Goal: Task Accomplishment & Management: Manage account settings

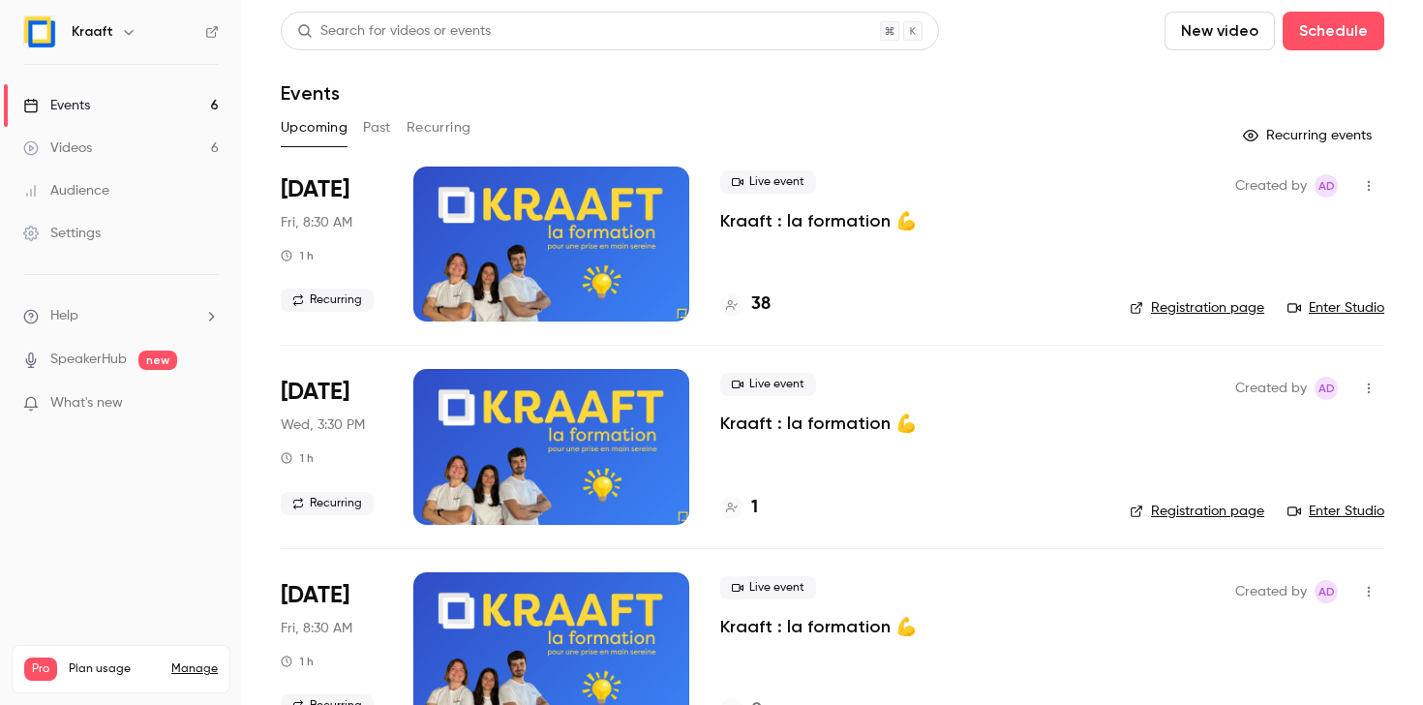
click at [564, 276] on div at bounding box center [551, 244] width 276 height 155
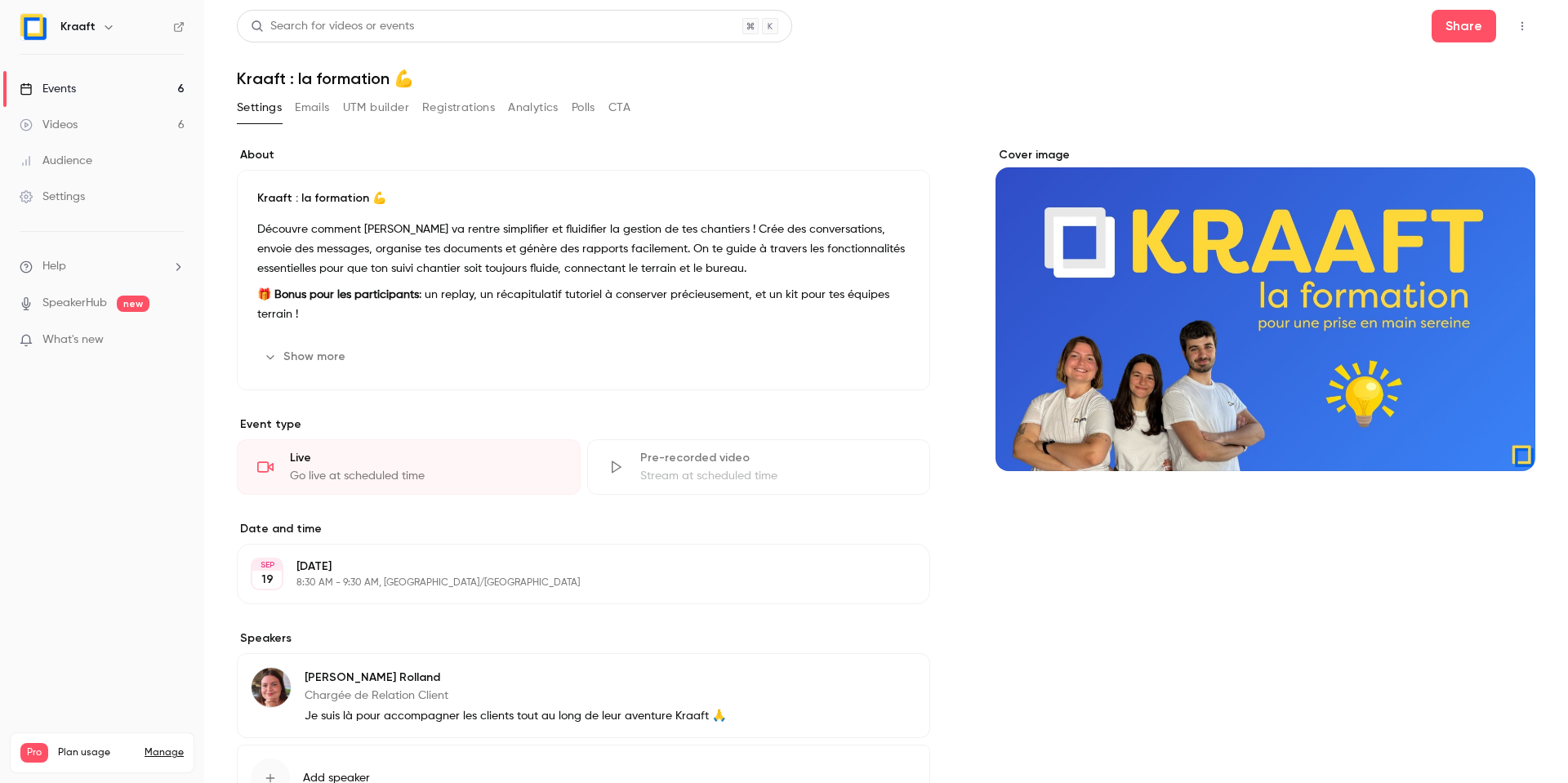
click at [314, 107] on button "Emails" at bounding box center [311, 107] width 35 height 26
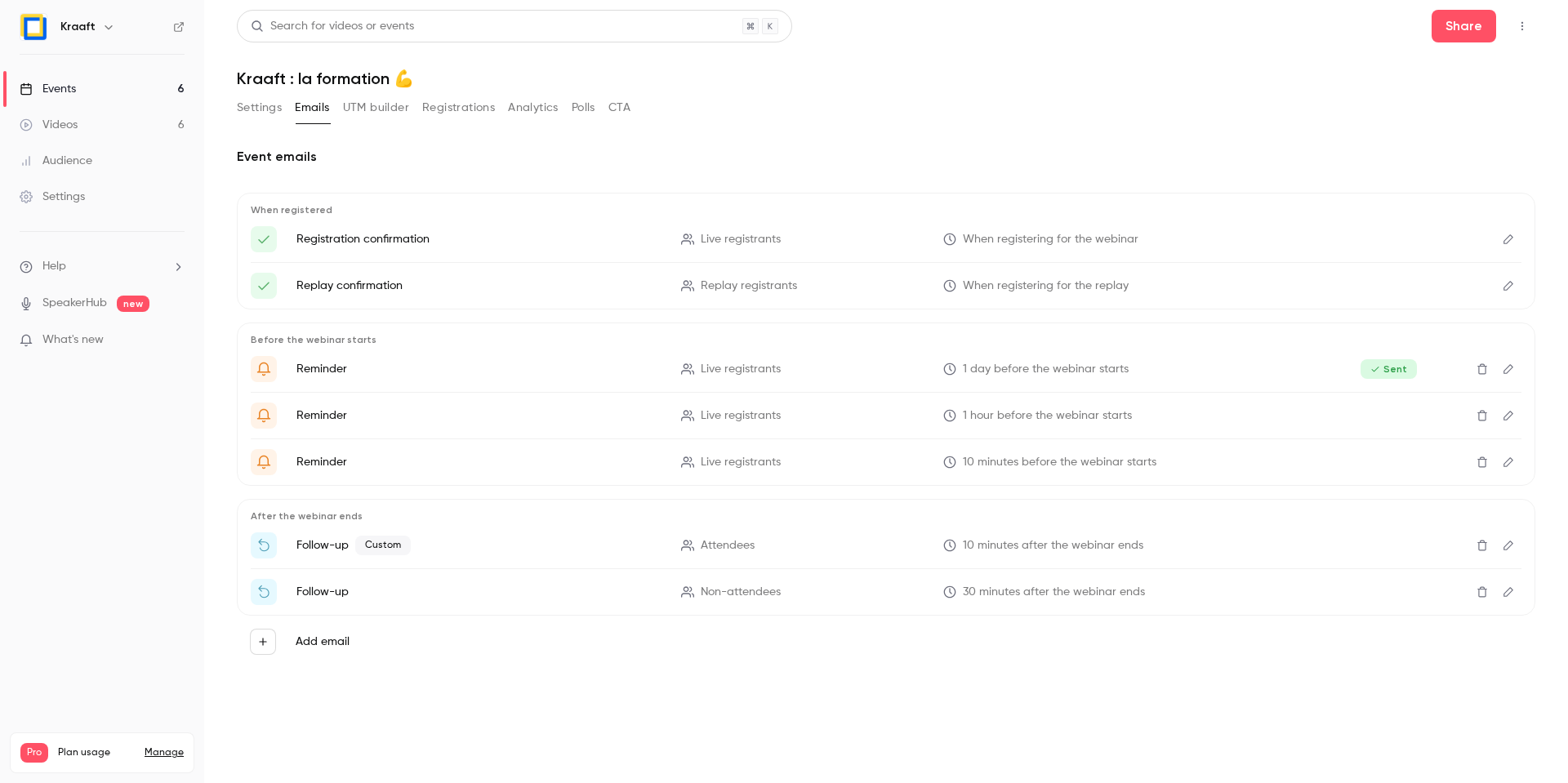
click at [1199, 35] on button "button" at bounding box center [1522, 25] width 26 height 26
click at [283, 108] on div at bounding box center [784, 392] width 1568 height 783
click at [263, 112] on button "Settings" at bounding box center [259, 107] width 45 height 26
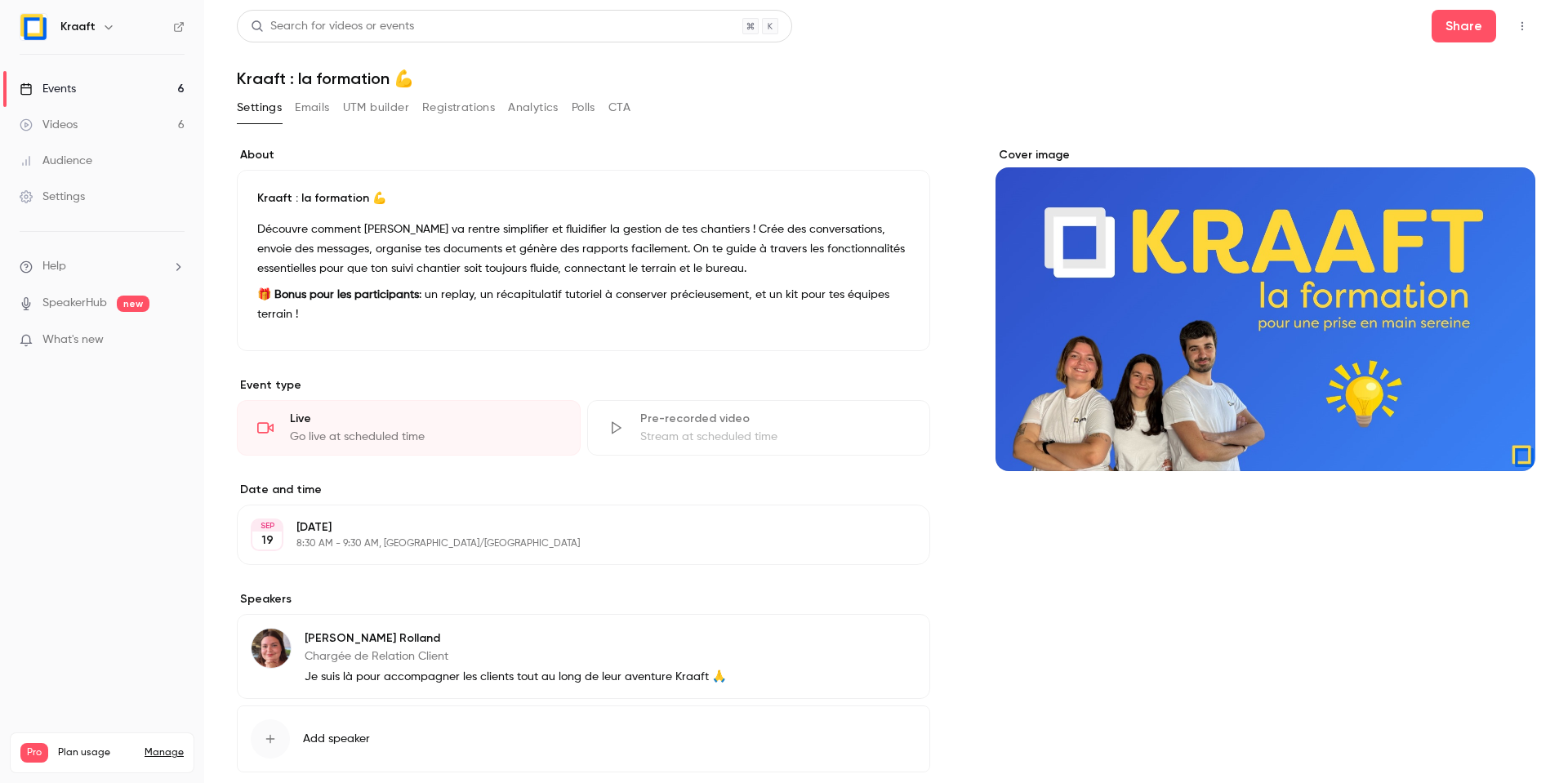
click at [1199, 23] on icon "button" at bounding box center [1522, 26] width 13 height 12
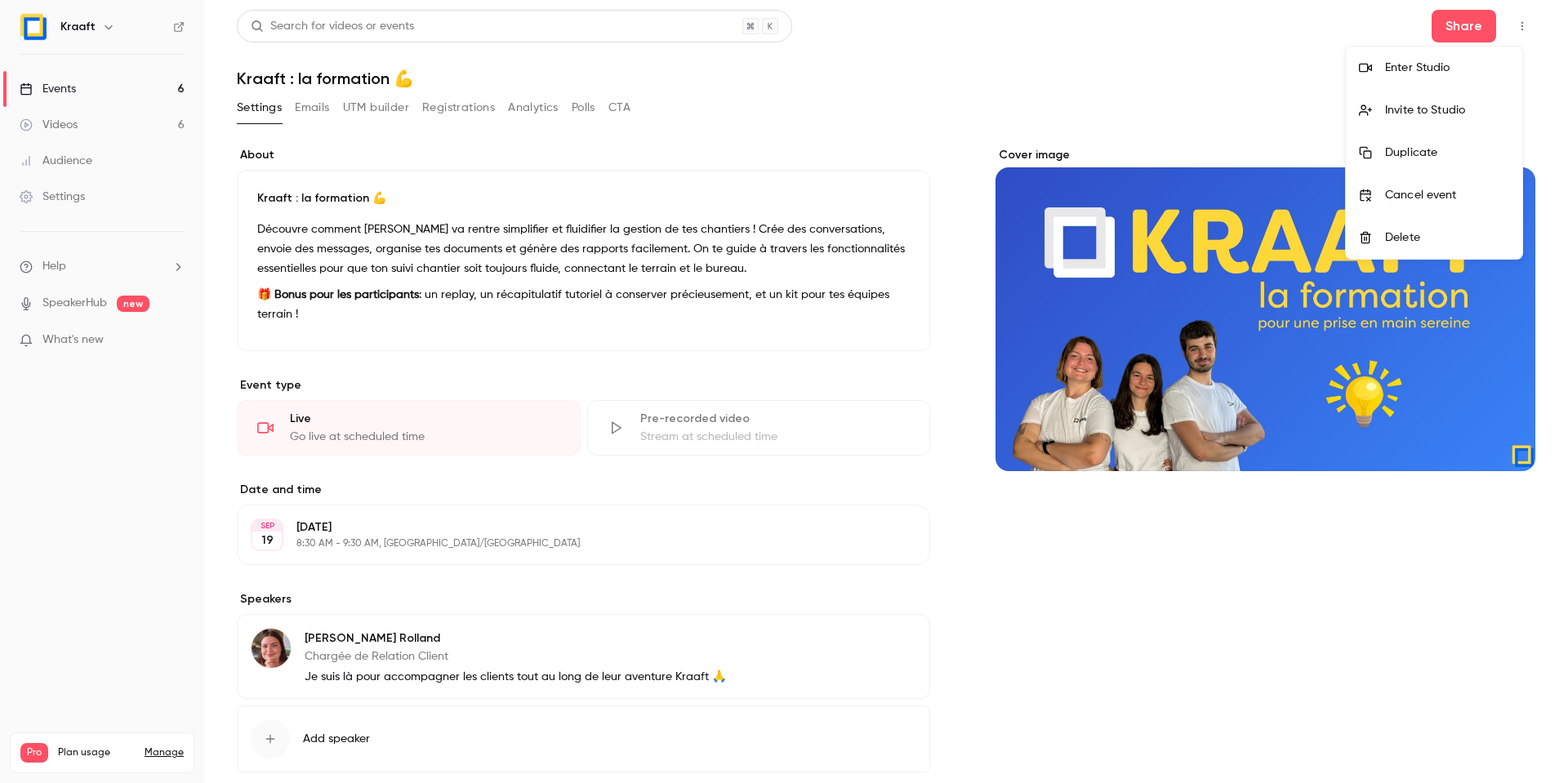
click at [1199, 33] on div at bounding box center [784, 392] width 1568 height 783
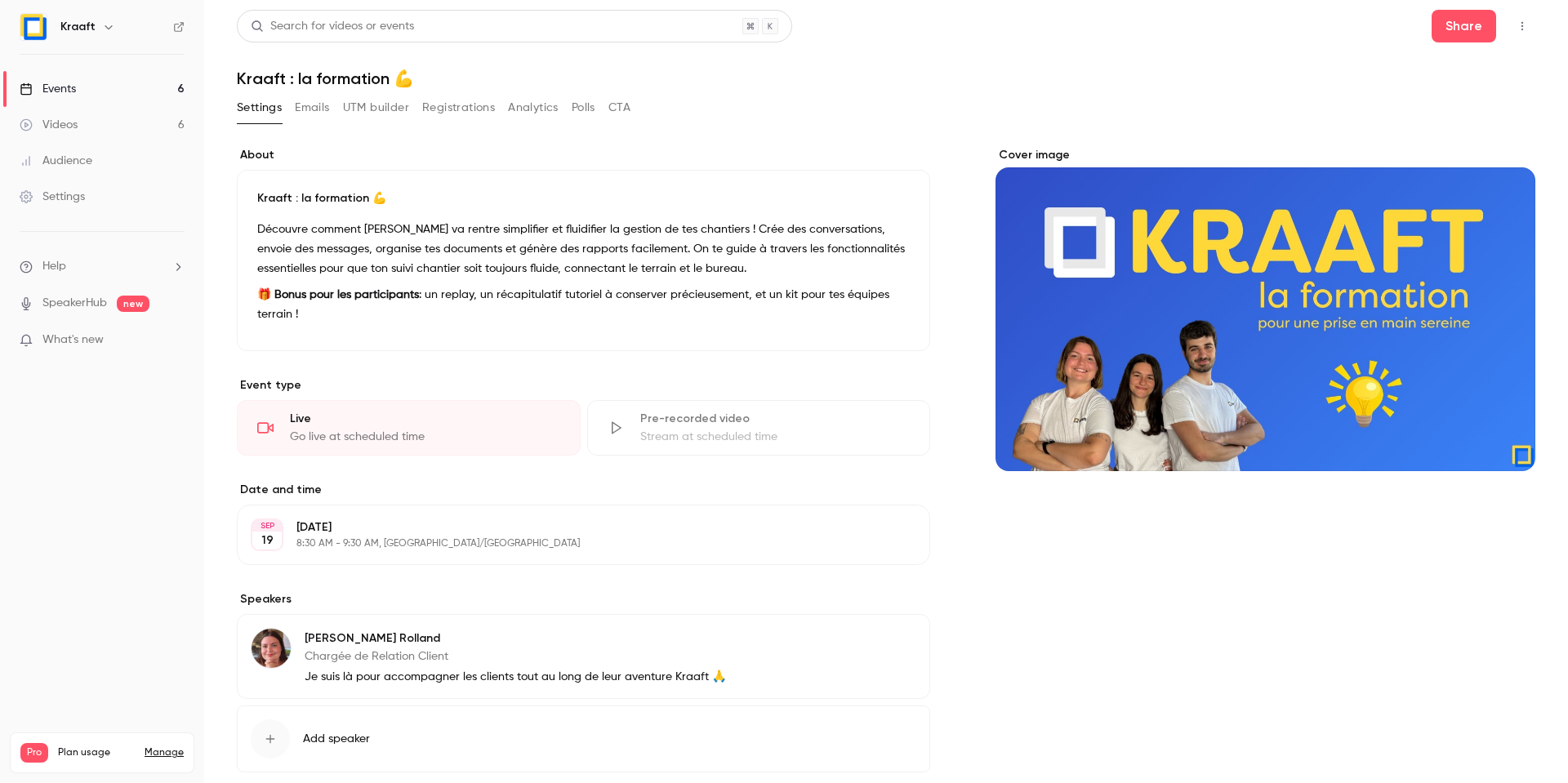
click at [1199, 39] on button "button" at bounding box center [1522, 25] width 26 height 26
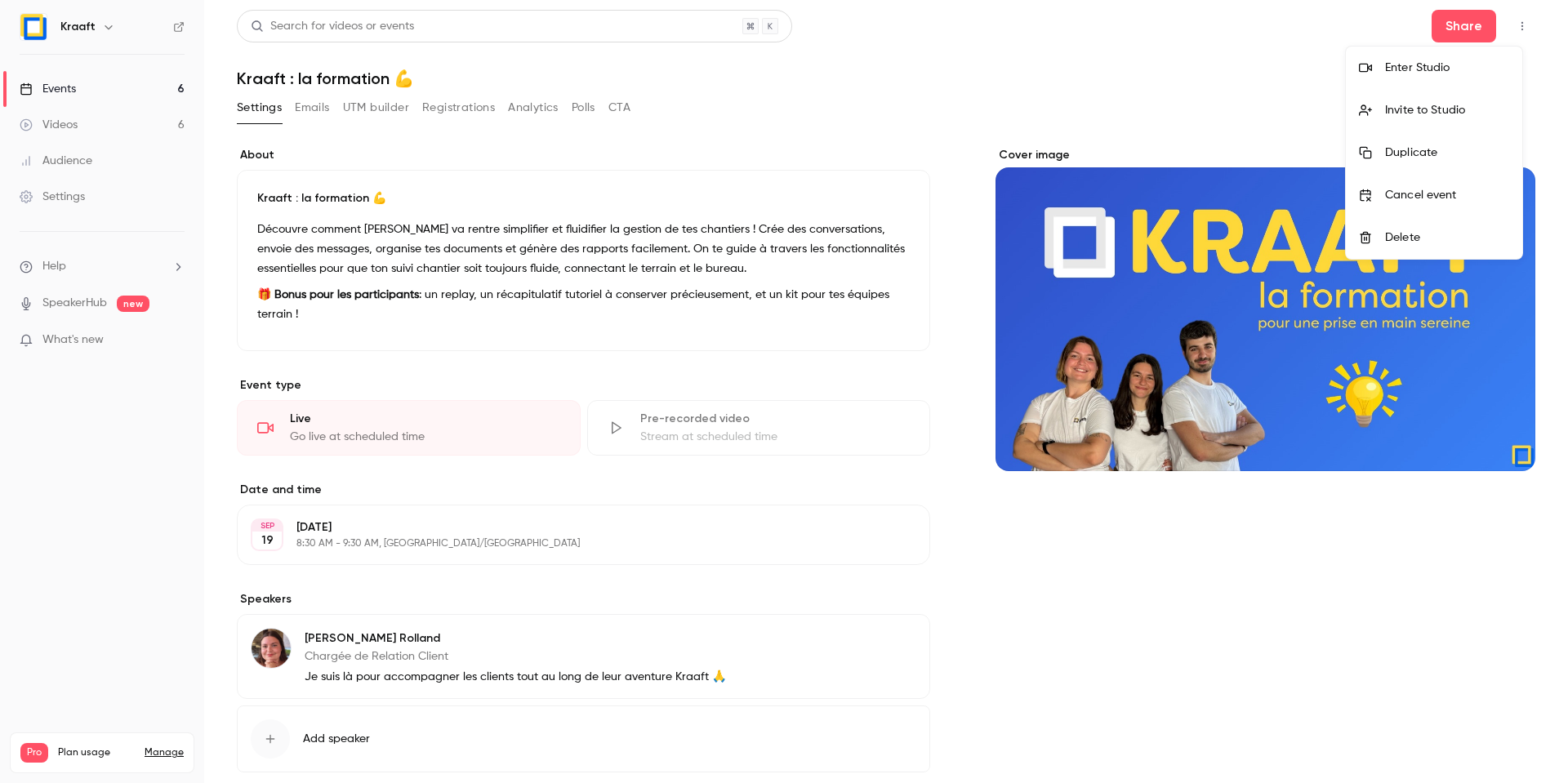
click at [1199, 80] on li "Enter Studio" at bounding box center [1433, 68] width 176 height 42
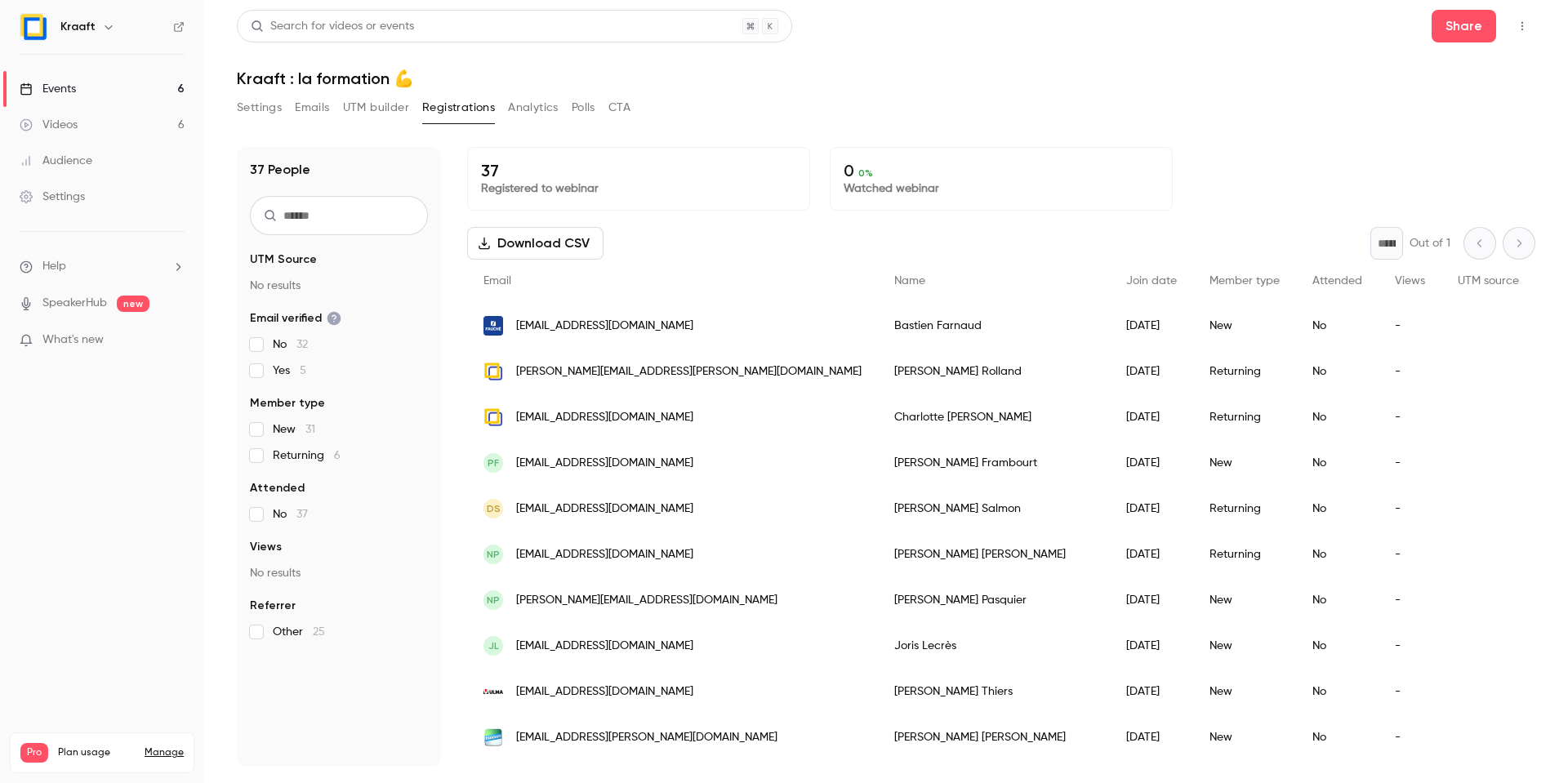
click at [57, 89] on div "Events" at bounding box center [47, 89] width 57 height 16
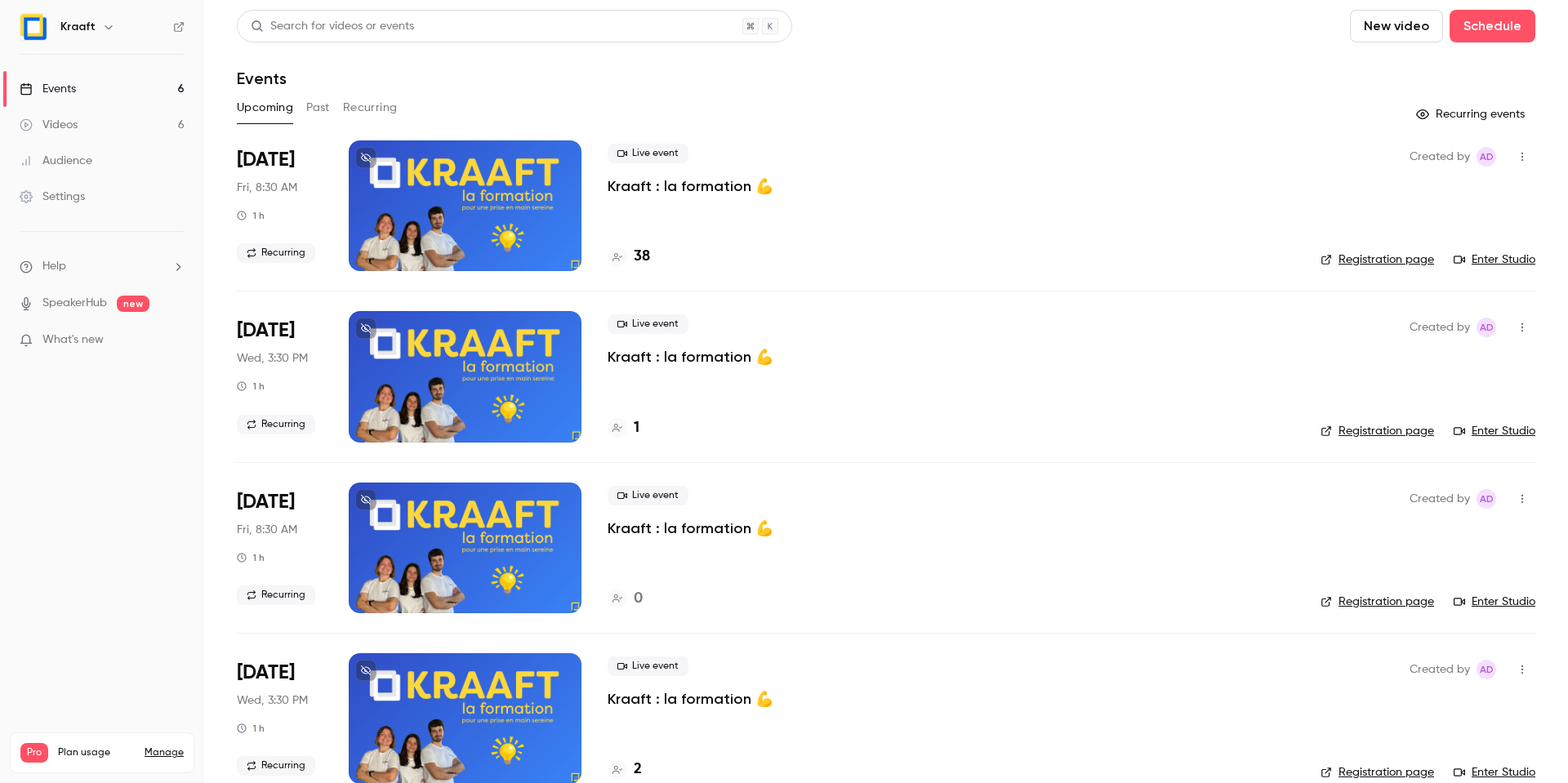
click at [467, 209] on div at bounding box center [465, 206] width 233 height 131
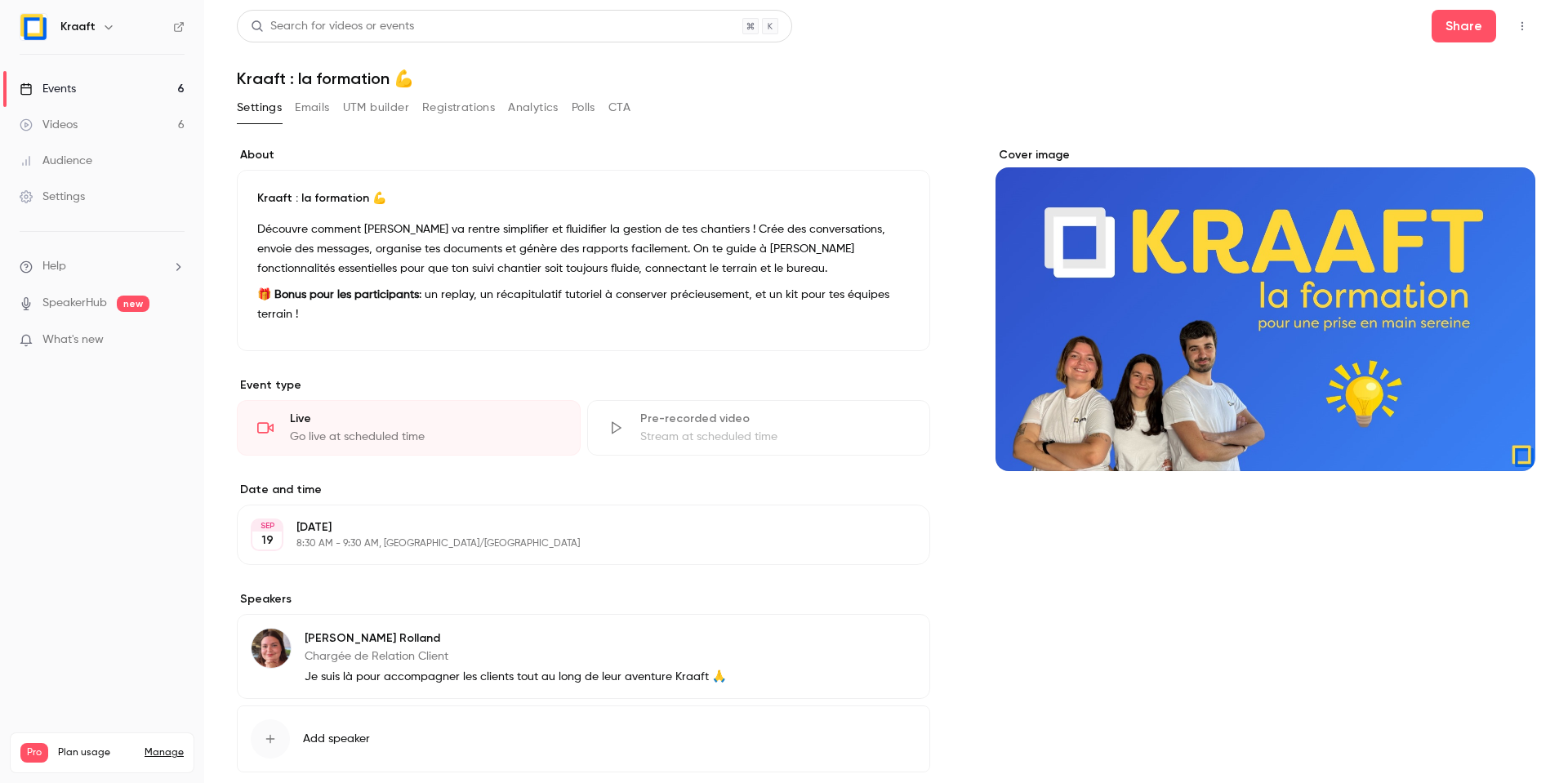
click at [319, 100] on button "Emails" at bounding box center [311, 107] width 35 height 26
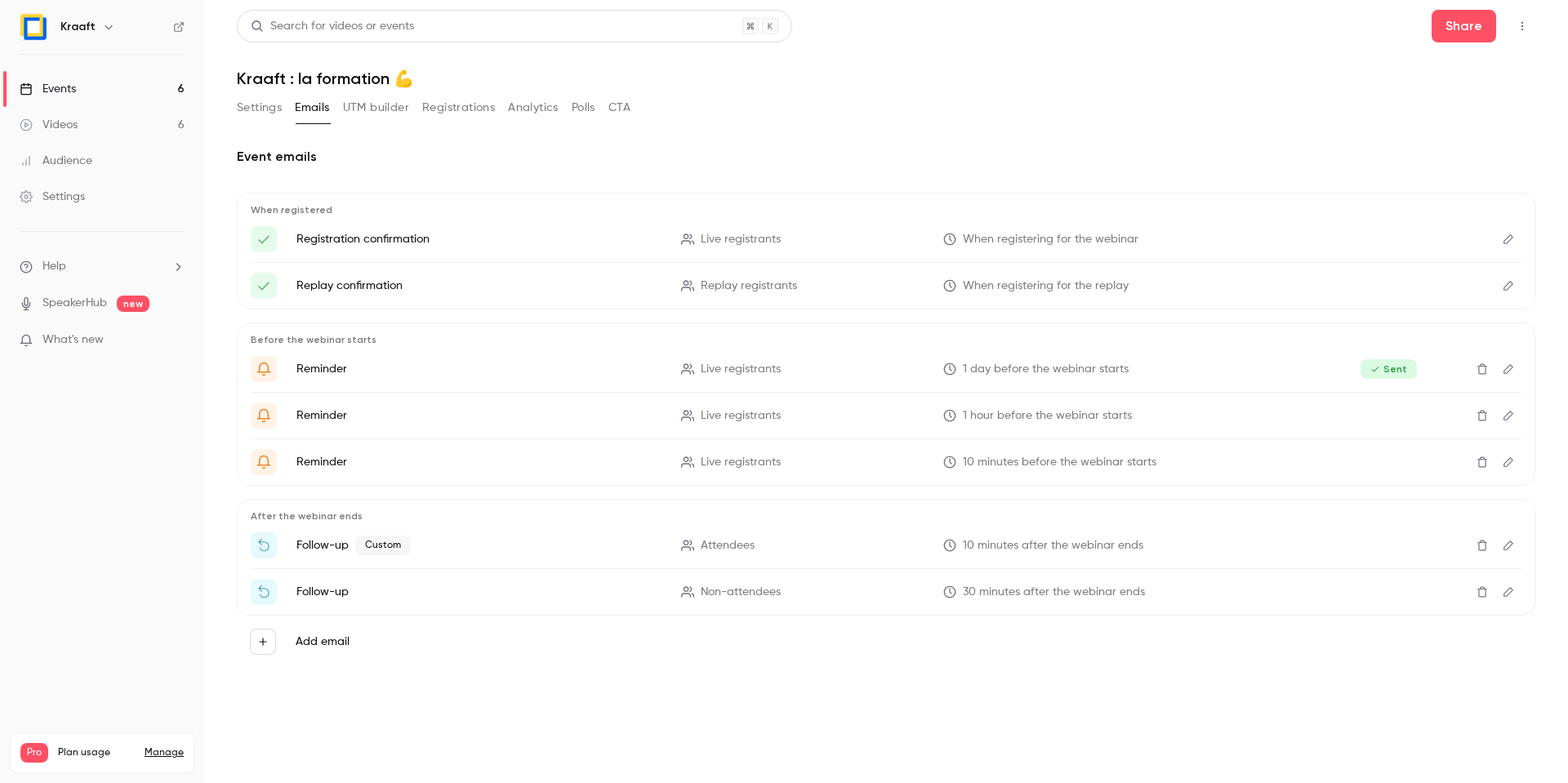
click at [373, 106] on button "UTM builder" at bounding box center [376, 107] width 66 height 26
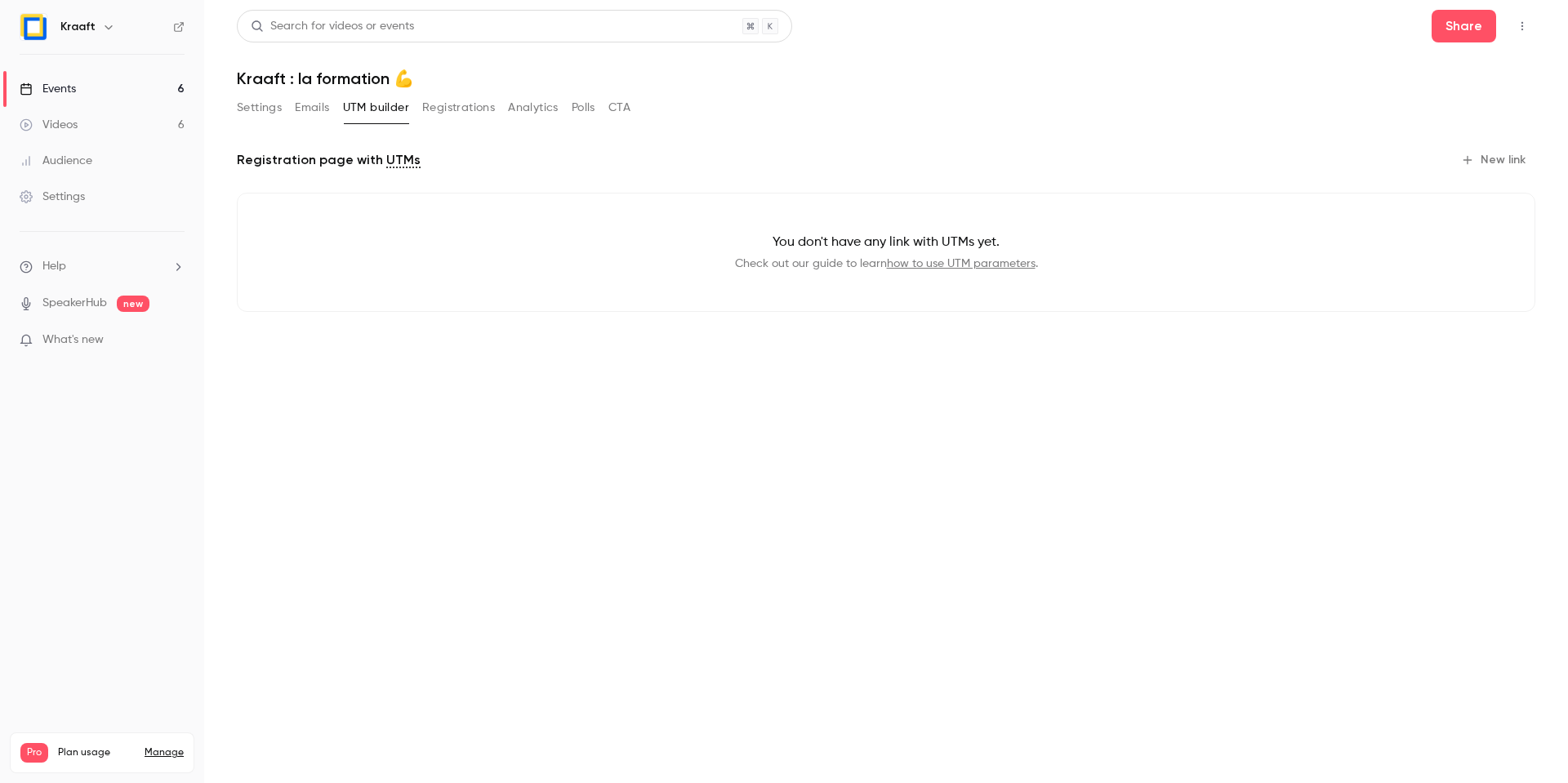
click at [449, 109] on button "Registrations" at bounding box center [459, 107] width 73 height 26
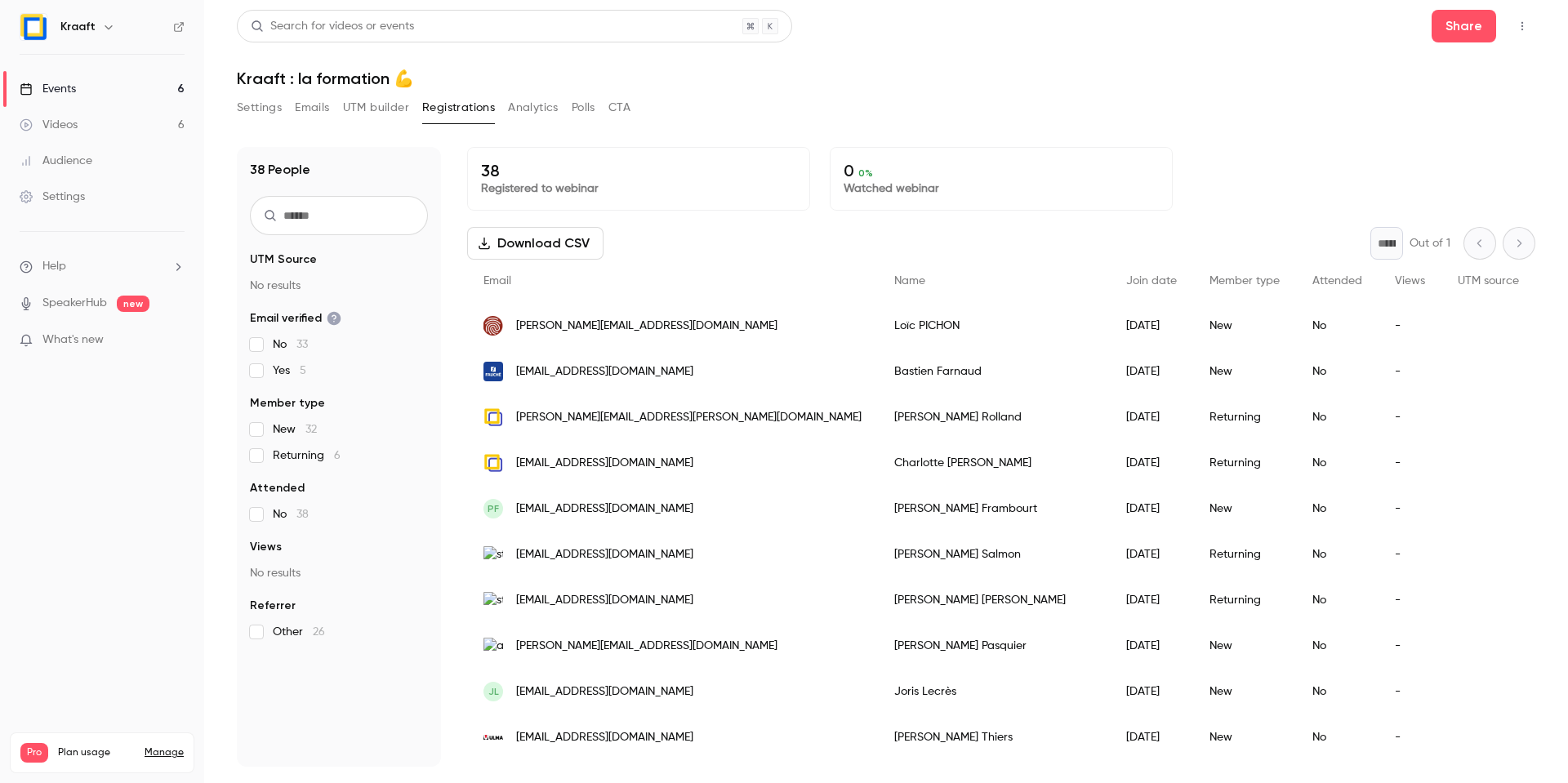
click at [530, 107] on button "Analytics" at bounding box center [533, 107] width 51 height 26
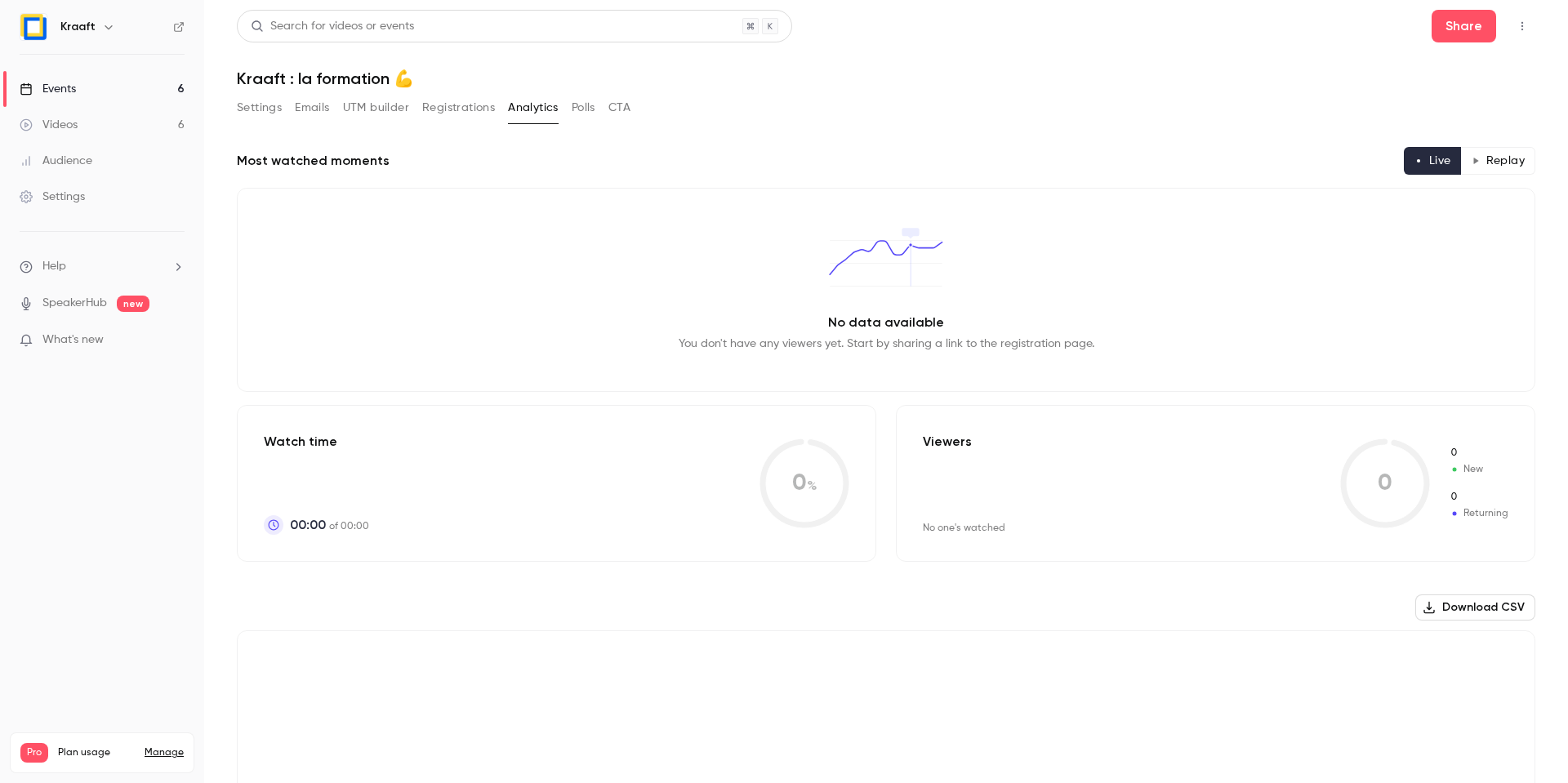
click at [574, 109] on button "Polls" at bounding box center [584, 107] width 24 height 26
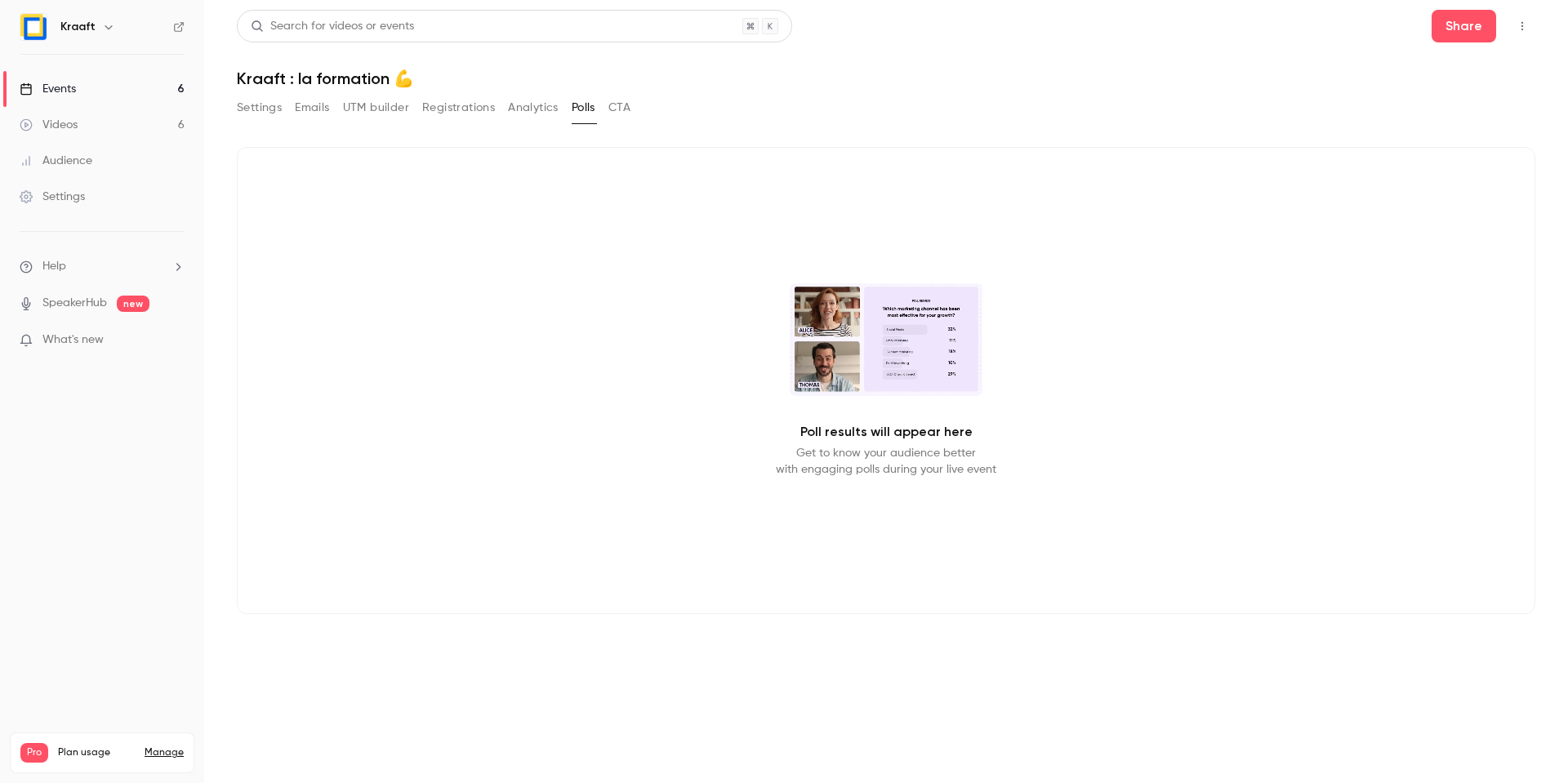
click at [608, 107] on div "Settings Emails UTM builder Registrations Analytics Polls CTA" at bounding box center [434, 107] width 394 height 26
click at [639, 112] on div "Settings Emails UTM builder Registrations Analytics Polls CTA" at bounding box center [886, 111] width 1298 height 33
click at [626, 107] on button "CTA" at bounding box center [619, 107] width 22 height 26
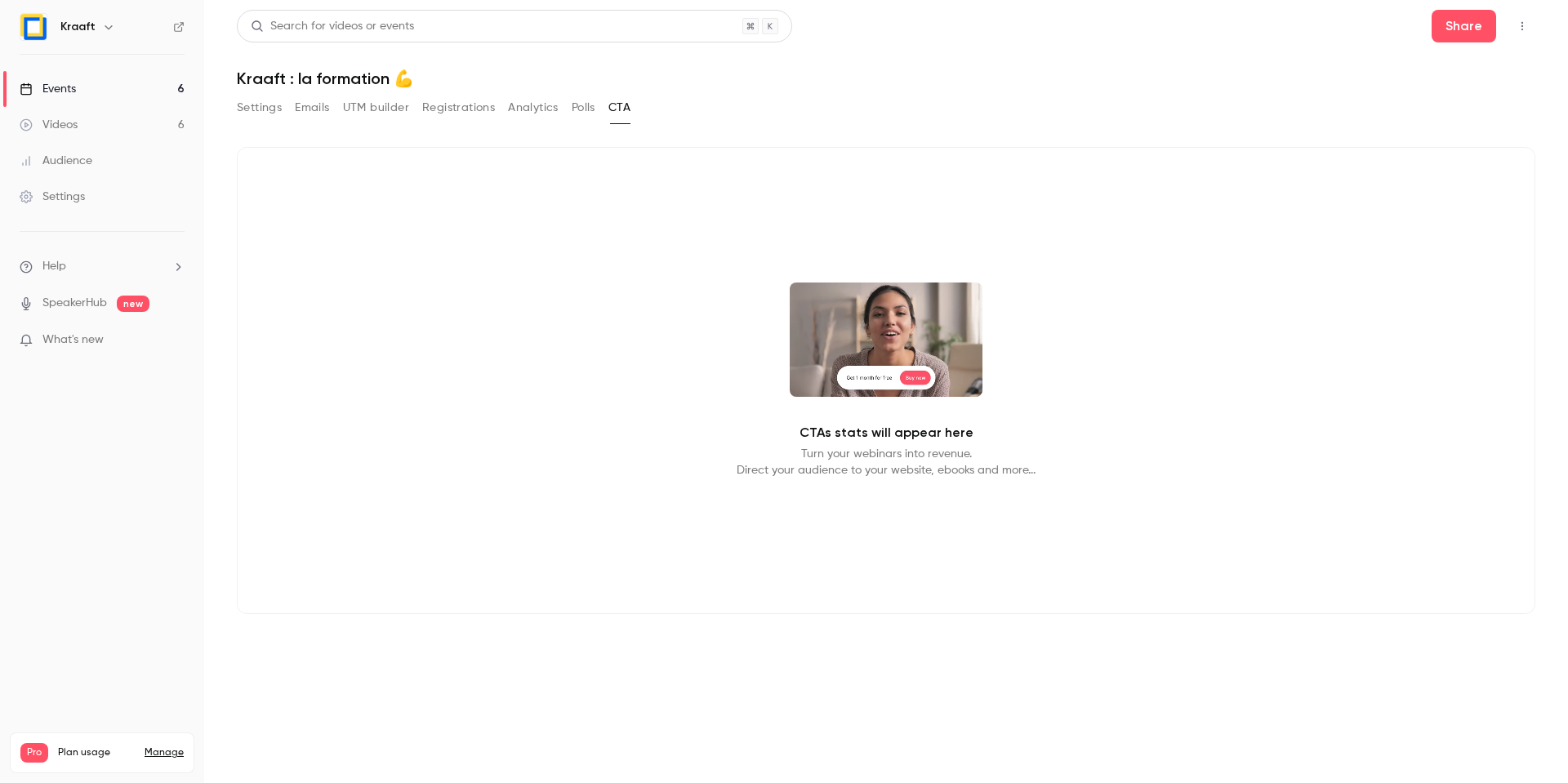
click at [518, 112] on button "Analytics" at bounding box center [533, 107] width 51 height 26
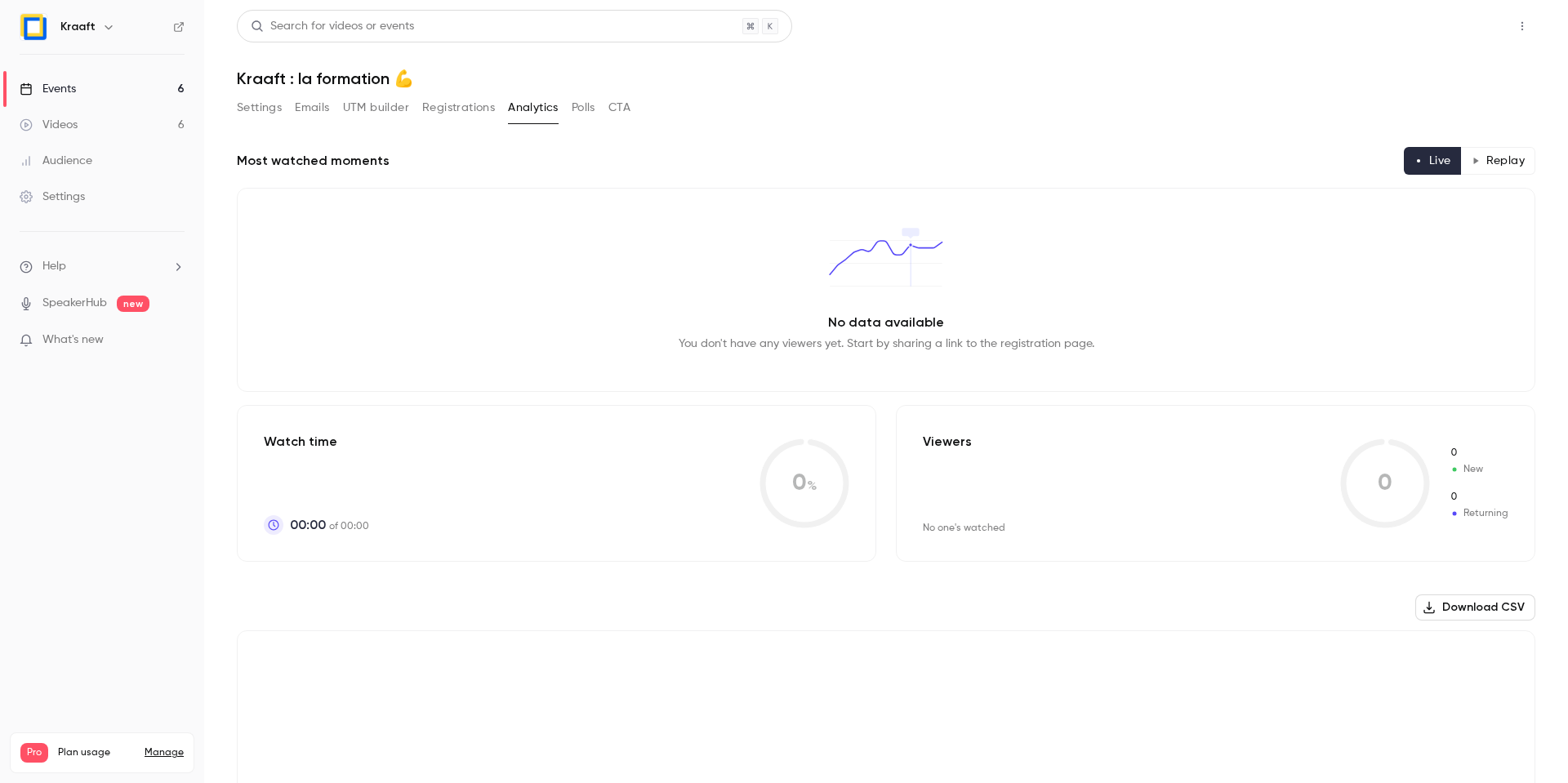
click at [1446, 24] on button "Share" at bounding box center [1463, 26] width 64 height 33
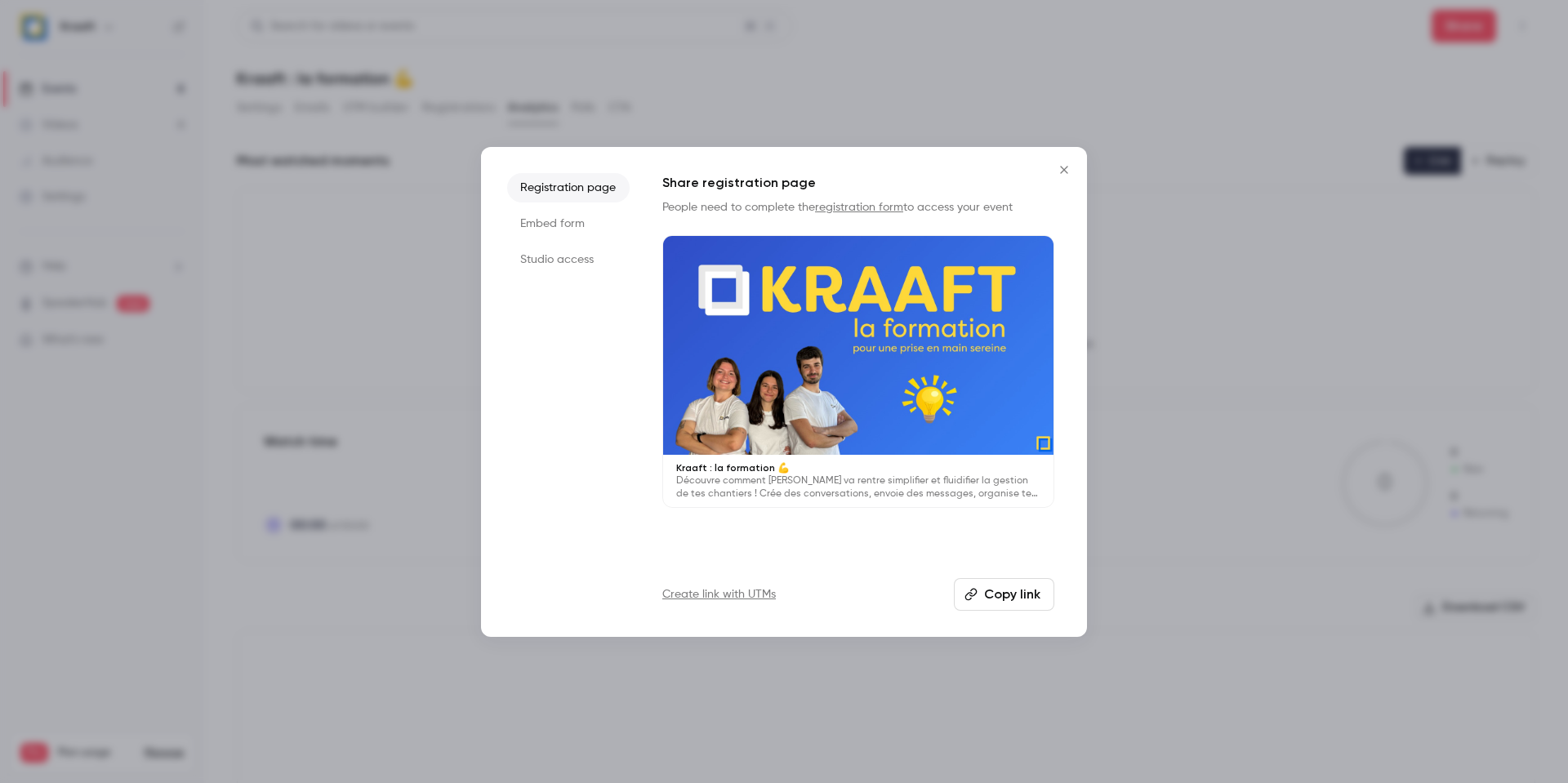
click at [1113, 78] on div at bounding box center [784, 392] width 1568 height 783
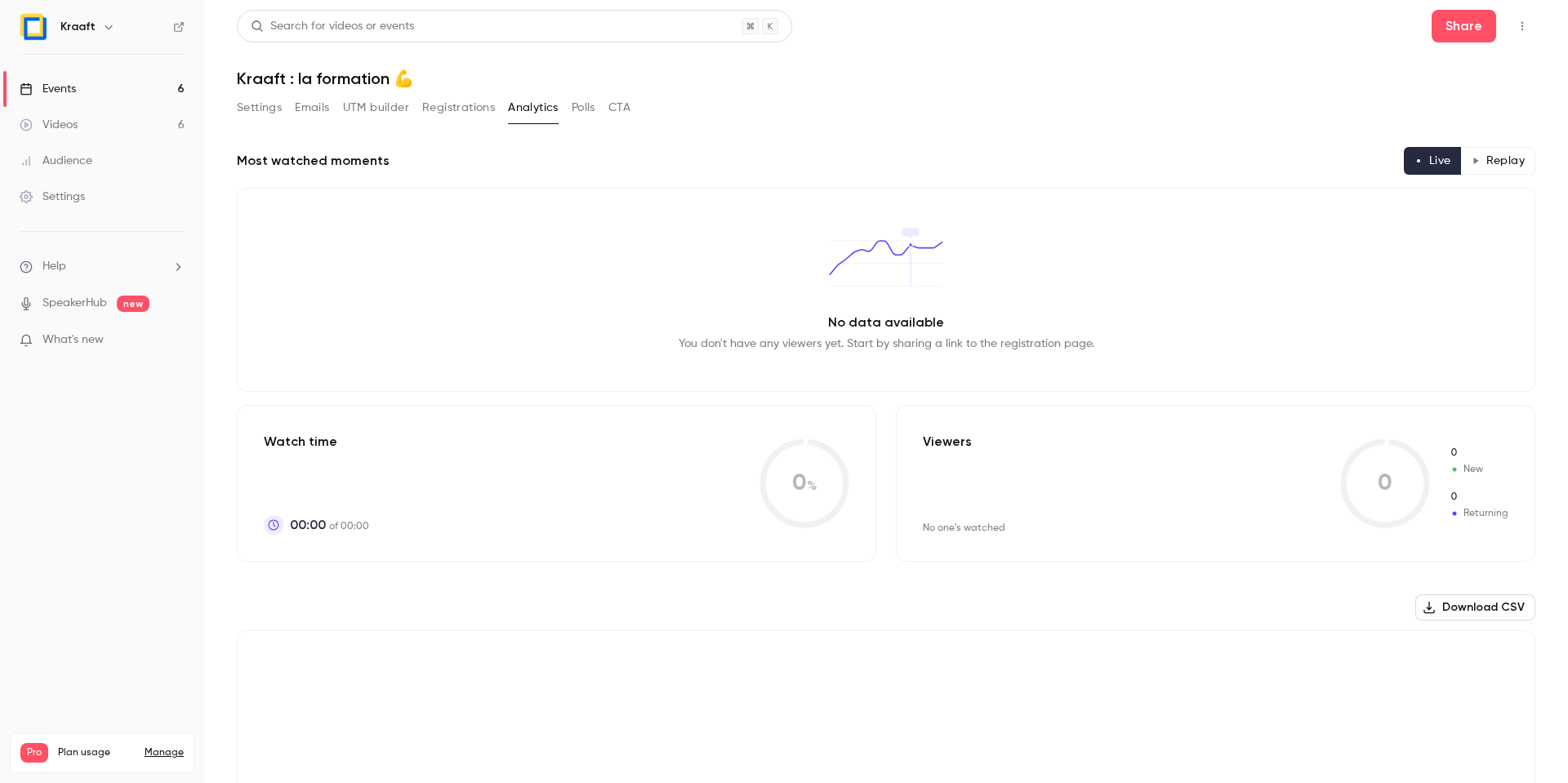
click at [276, 108] on button "Settings" at bounding box center [259, 107] width 45 height 26
